Goal: Task Accomplishment & Management: Use online tool/utility

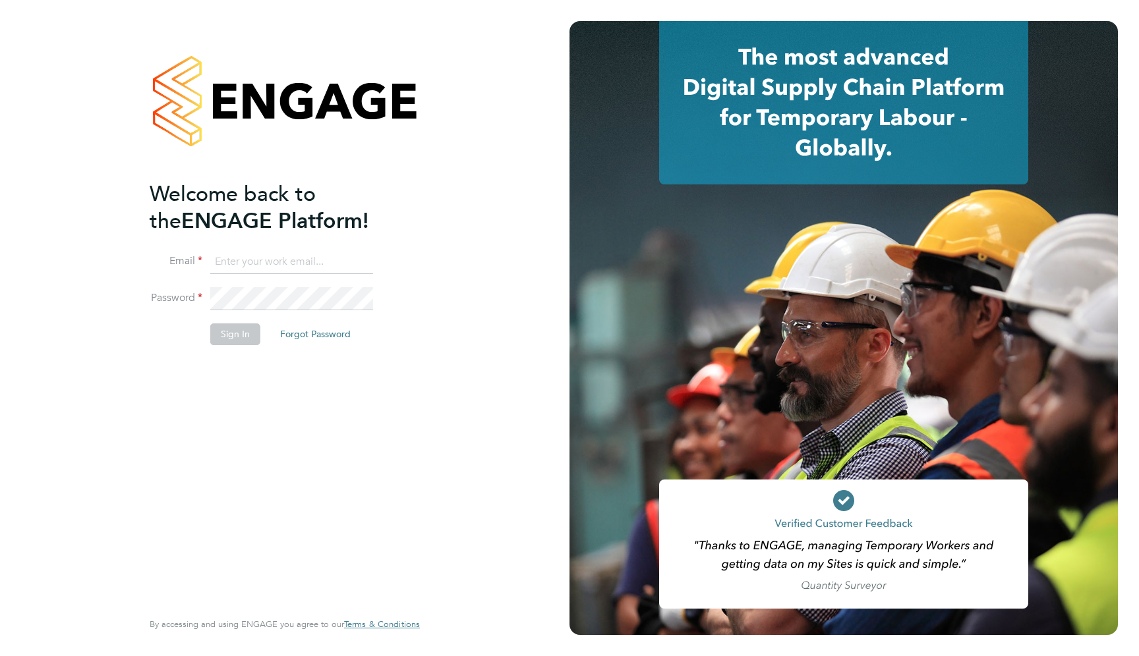
type input "support@engagelabs.io"
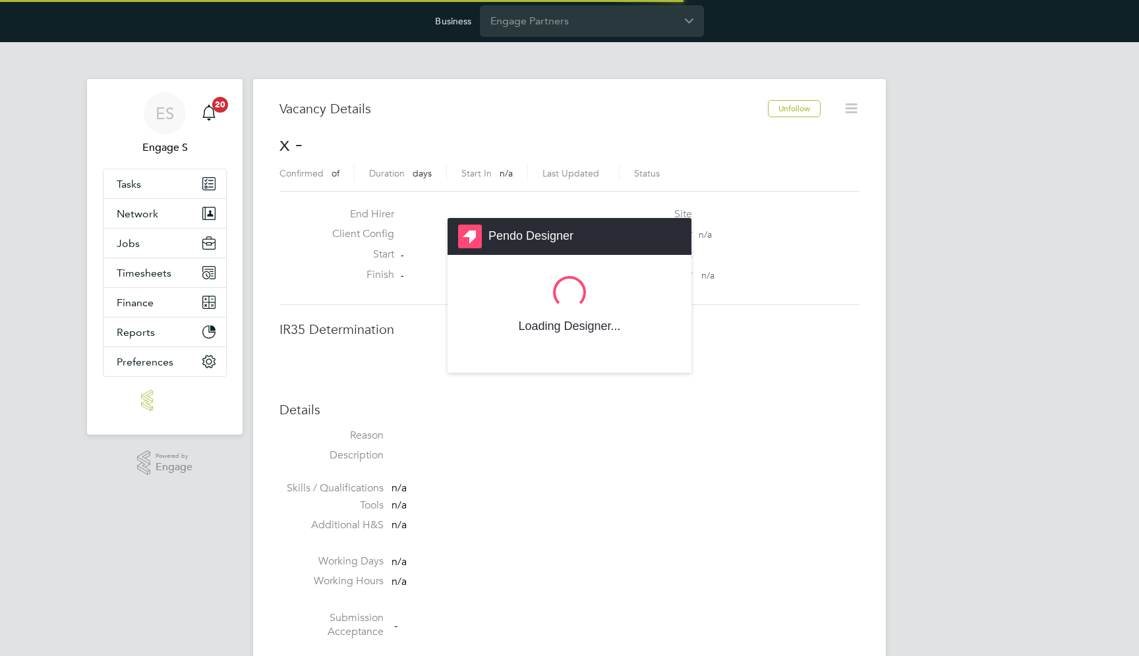
scroll to position [20, 284]
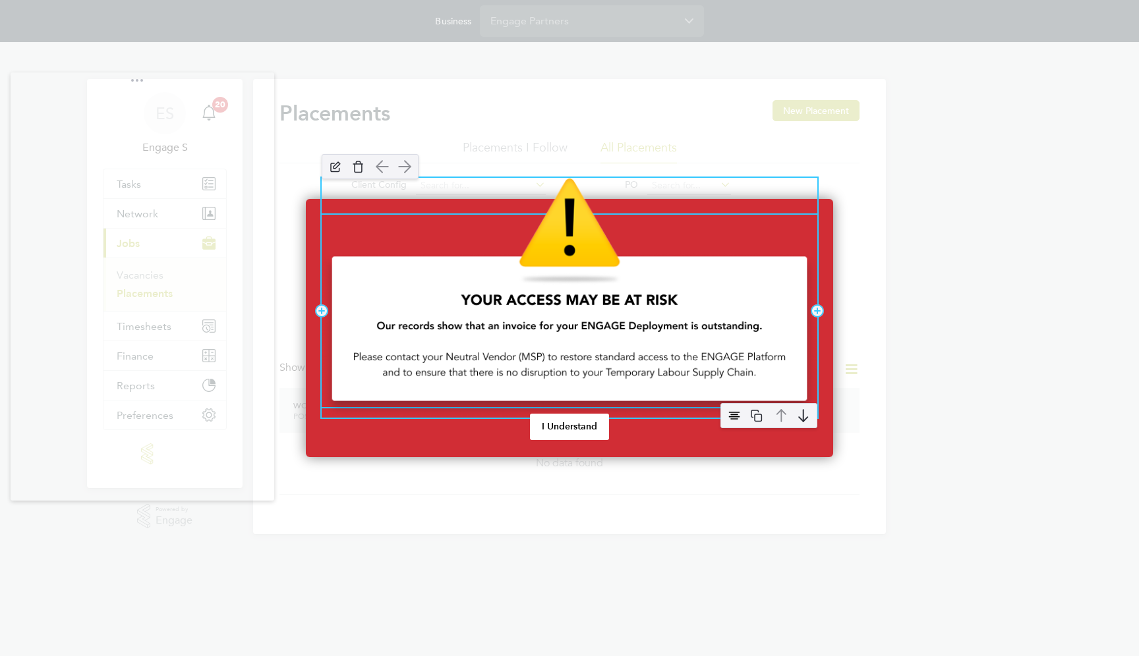
click at [523, 296] on img "Payment Overdue" at bounding box center [570, 298] width 496 height 240
click at [600, 272] on img "Payment Overdue" at bounding box center [570, 298] width 496 height 240
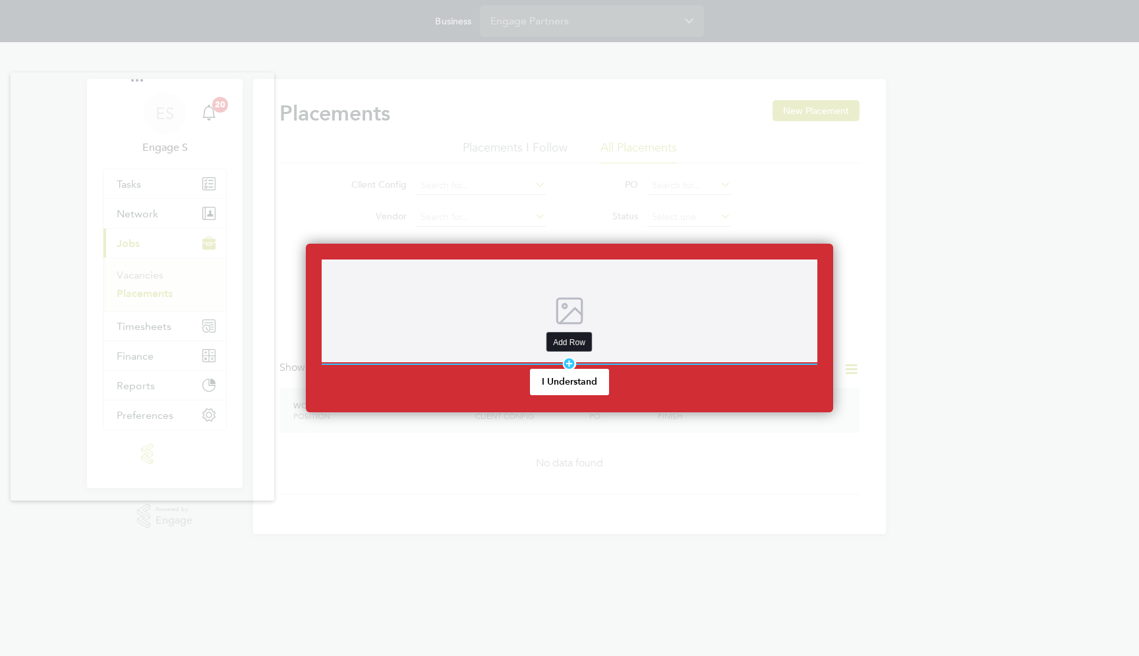
click at [567, 361] on div "Add Row" at bounding box center [570, 363] width 14 height 13
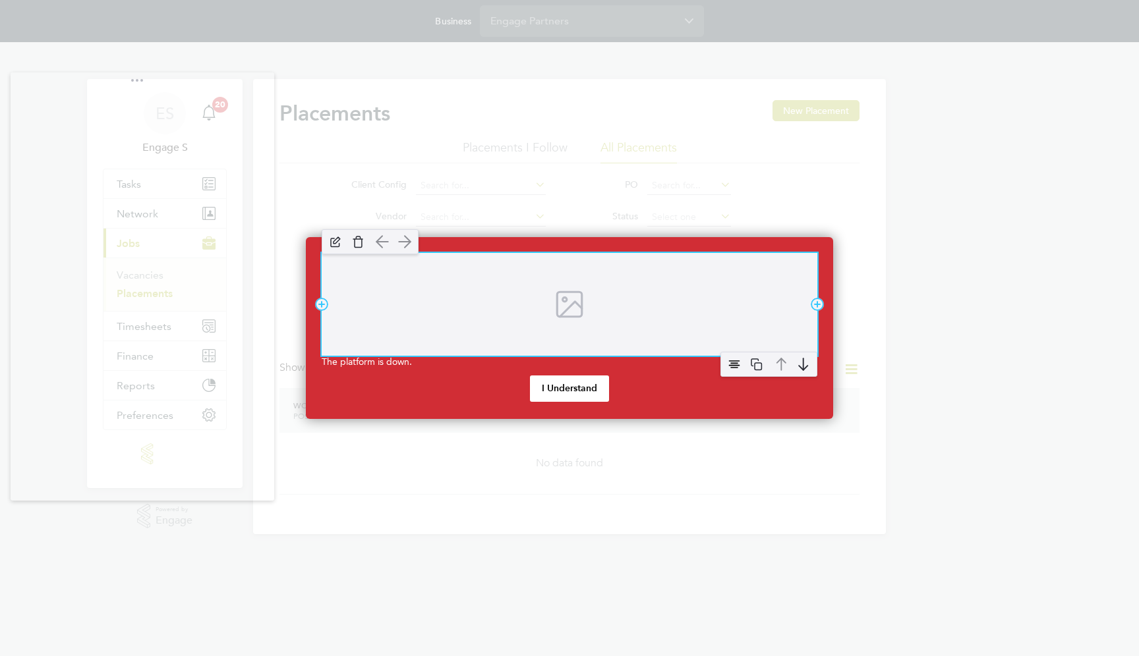
click at [419, 279] on div "Payment Overdue" at bounding box center [570, 304] width 496 height 103
click at [357, 245] on img "Payment Overdue" at bounding box center [358, 242] width 20 height 20
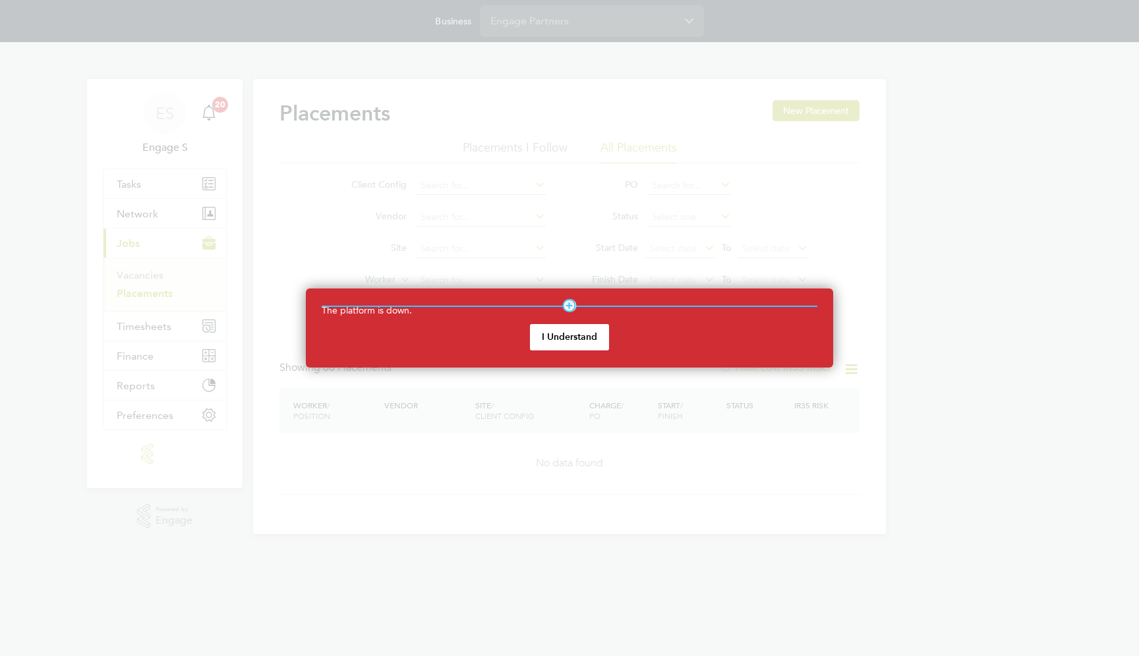
click at [392, 306] on hr "Payment Overdue" at bounding box center [570, 306] width 496 height 1
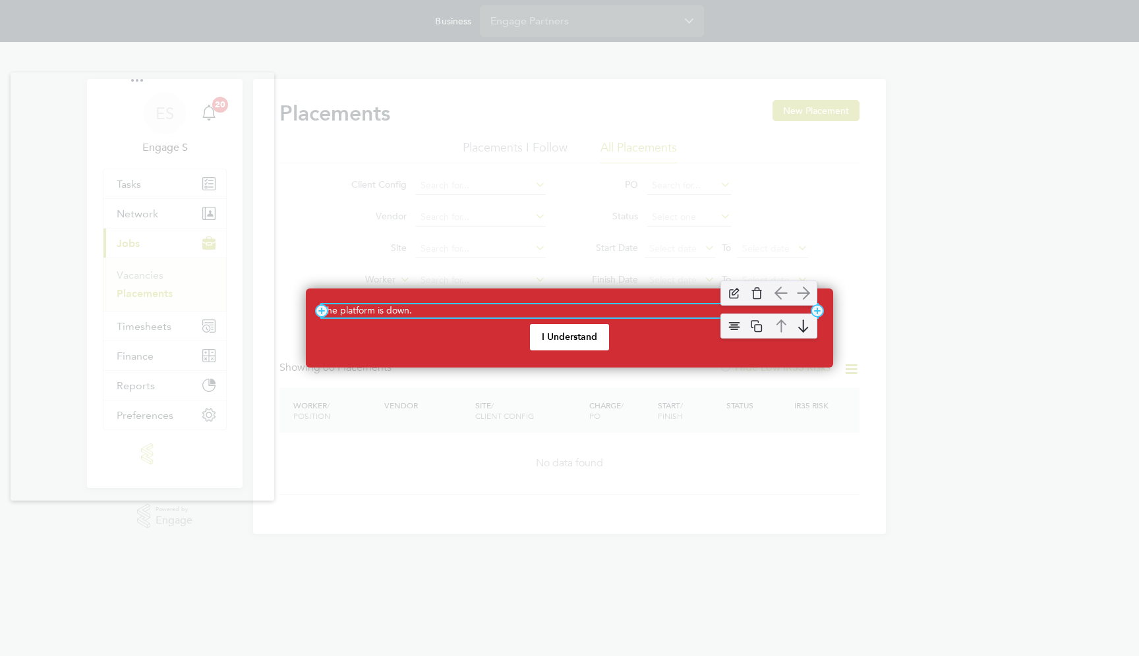
click at [391, 312] on p "The platform is down." at bounding box center [570, 311] width 496 height 13
click at [542, 311] on p "The platform is down." at bounding box center [570, 311] width 496 height 13
click at [718, 314] on p "The platform is down, we're working on a quick resolution to get all services b…" at bounding box center [570, 311] width 496 height 13
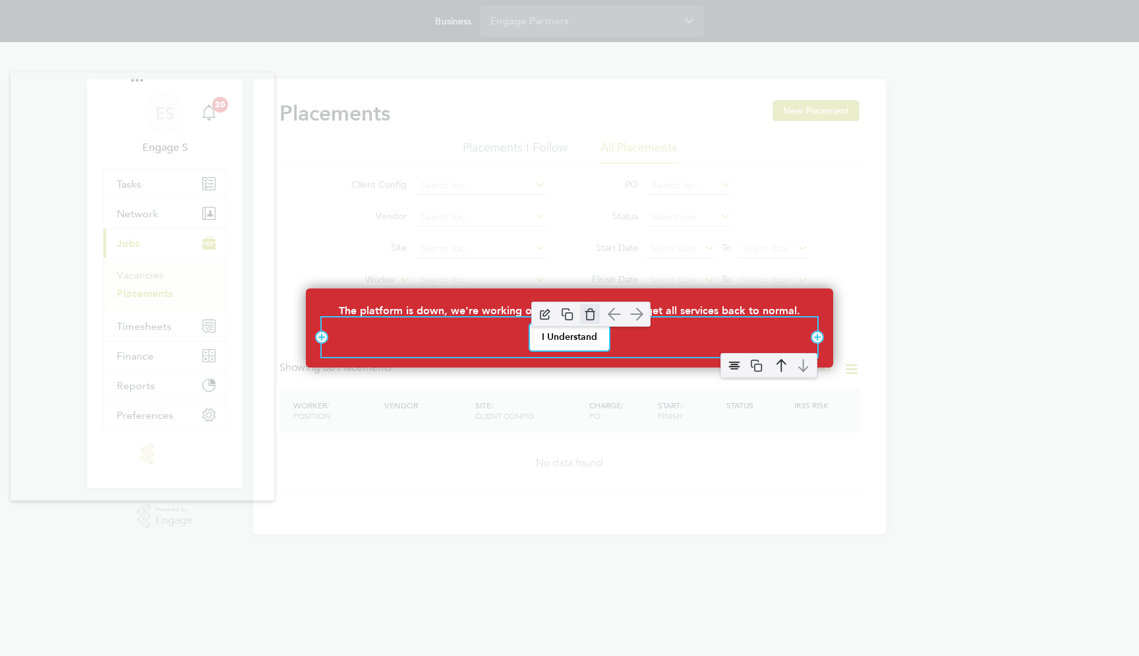
click at [595, 317] on img "I Understand" at bounding box center [590, 315] width 20 height 20
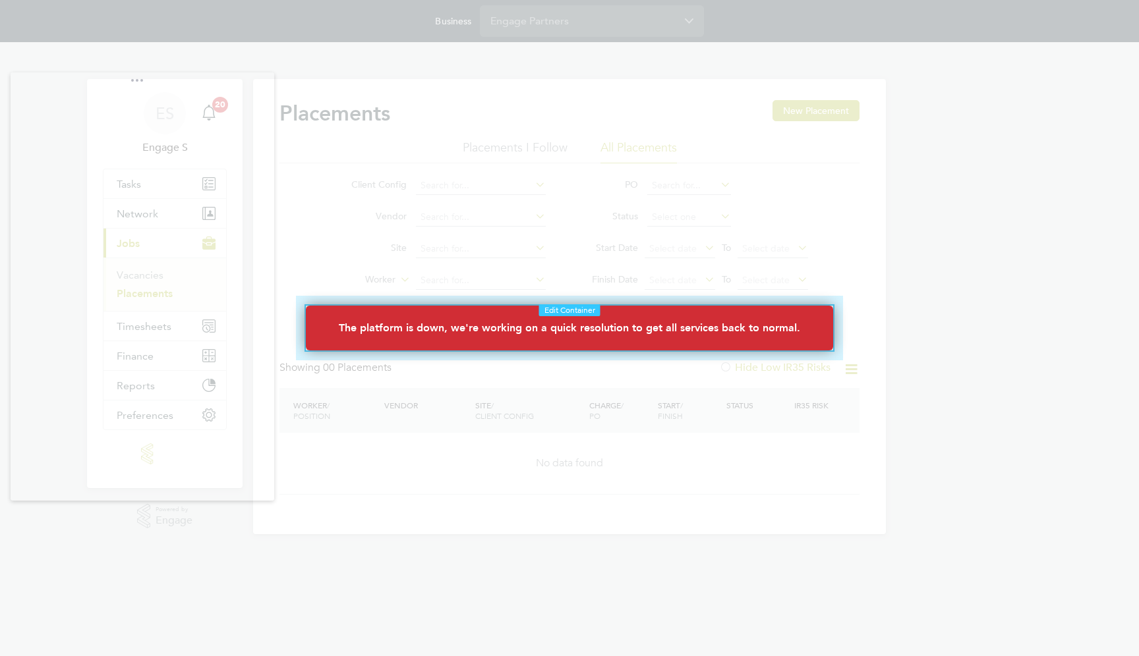
click at [527, 302] on div at bounding box center [569, 328] width 567 height 84
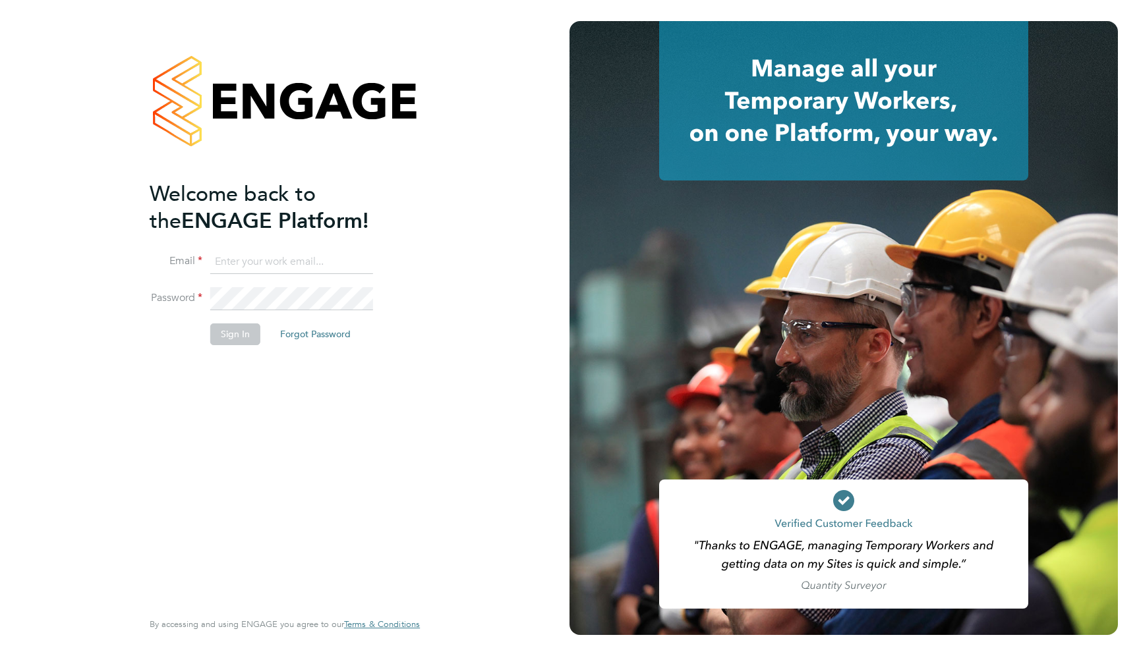
click at [305, 258] on input at bounding box center [291, 262] width 163 height 24
type input "support@engagelabs.io"
